Goal: Check status

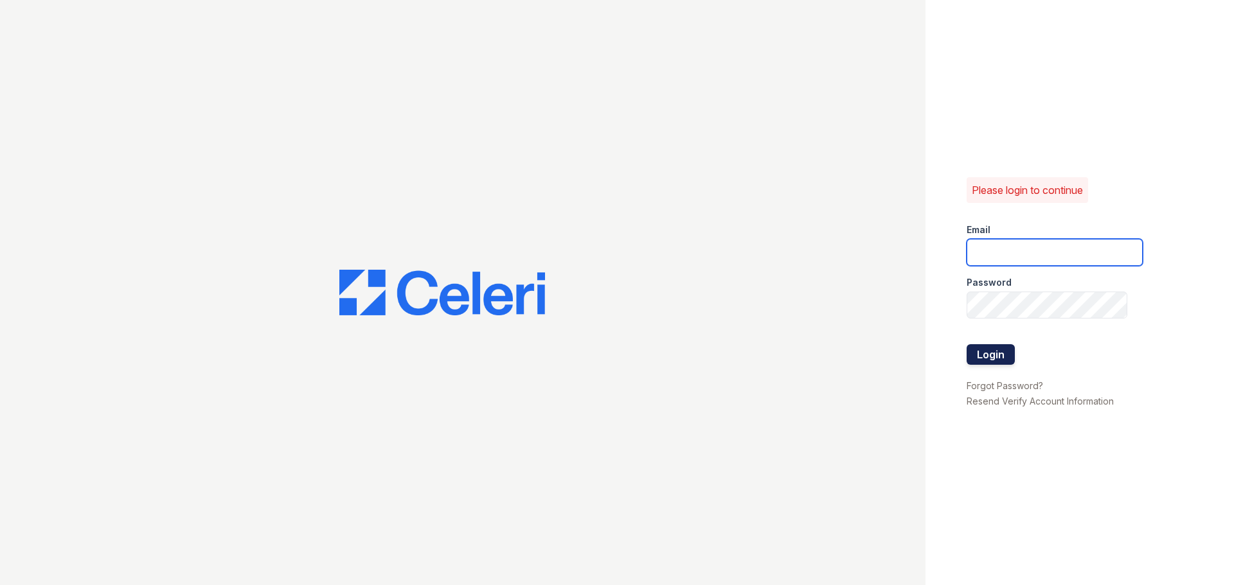
type input "[EMAIL_ADDRESS][DOMAIN_NAME]"
click at [997, 356] on button "Login" at bounding box center [990, 354] width 48 height 21
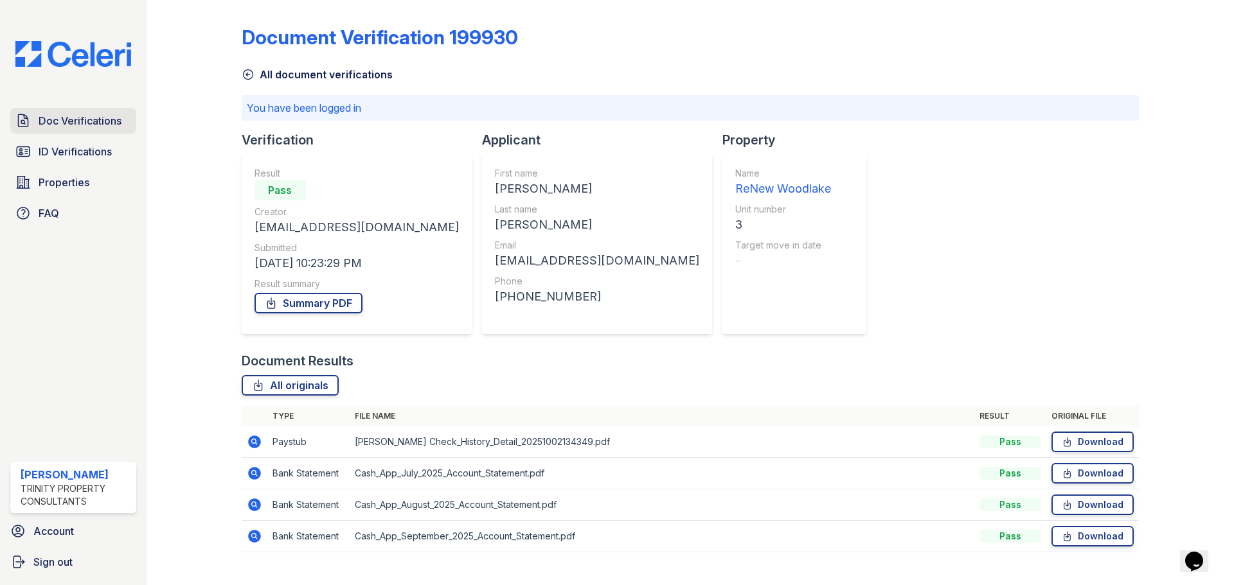
click at [101, 127] on span "Doc Verifications" at bounding box center [80, 120] width 83 height 15
